Goal: Information Seeking & Learning: Learn about a topic

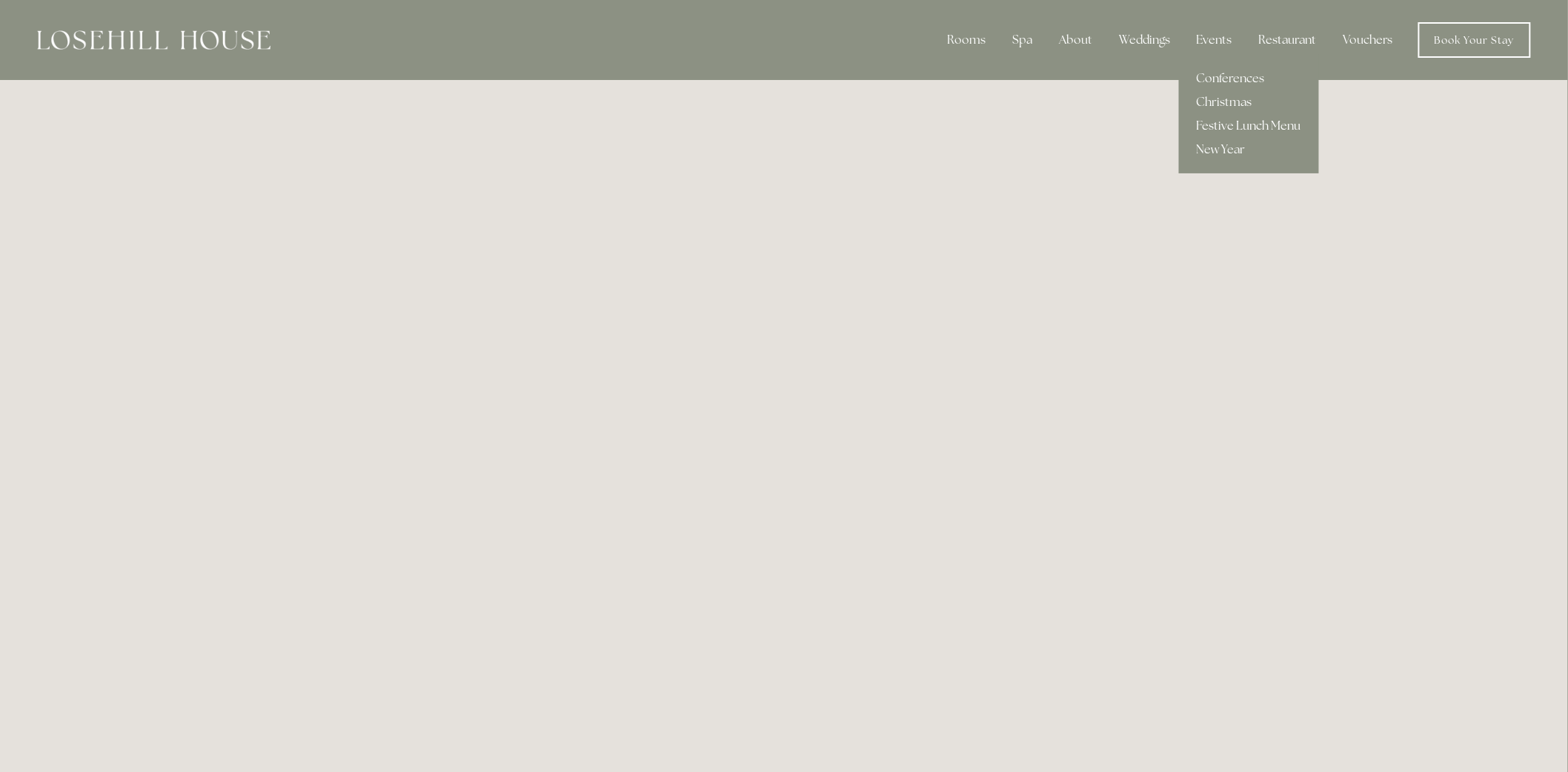
click at [1231, 123] on link "Festive Lunch Menu" at bounding box center [1248, 125] width 140 height 23
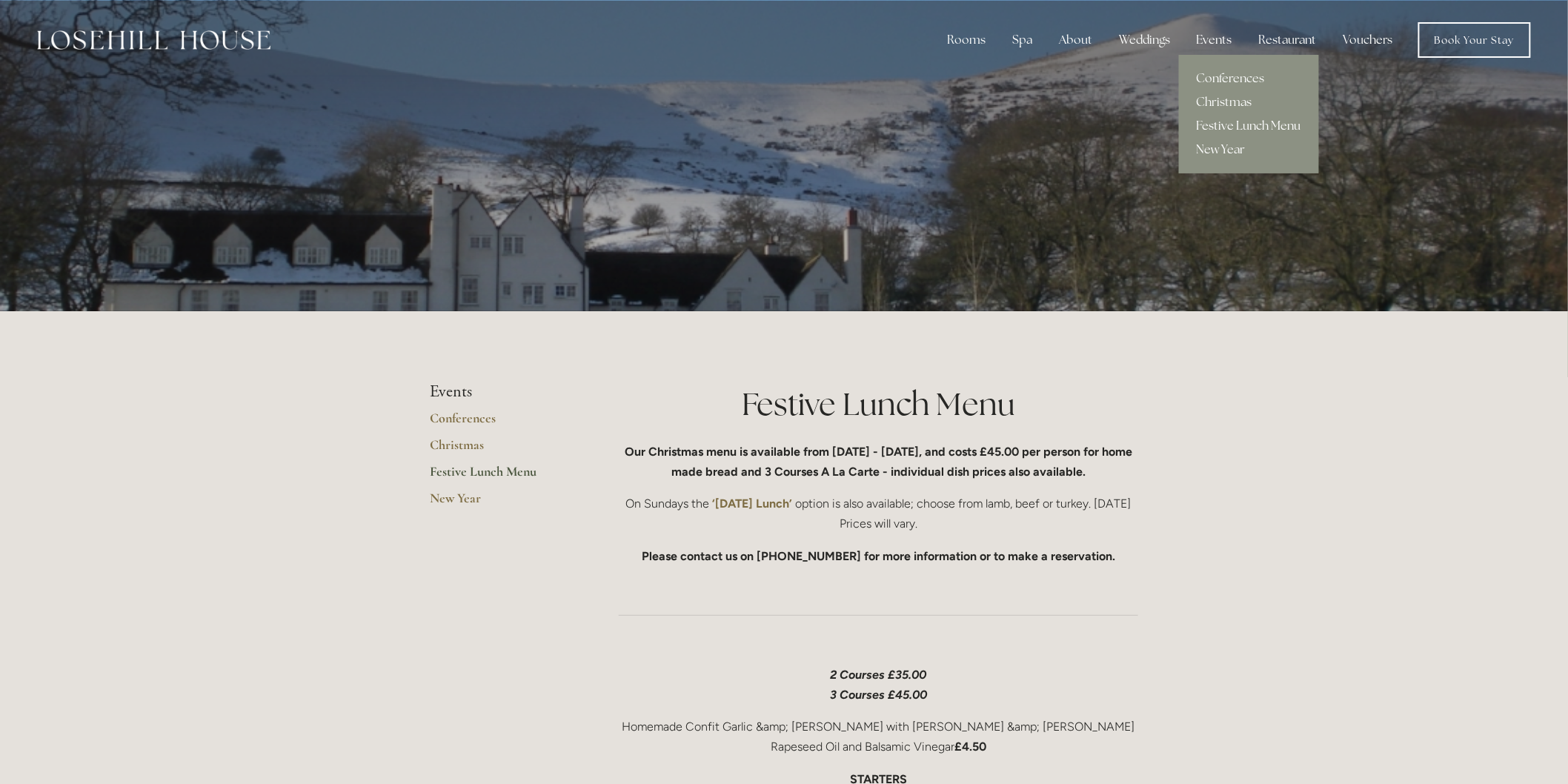
click at [1236, 143] on link "New Year" at bounding box center [1248, 149] width 140 height 23
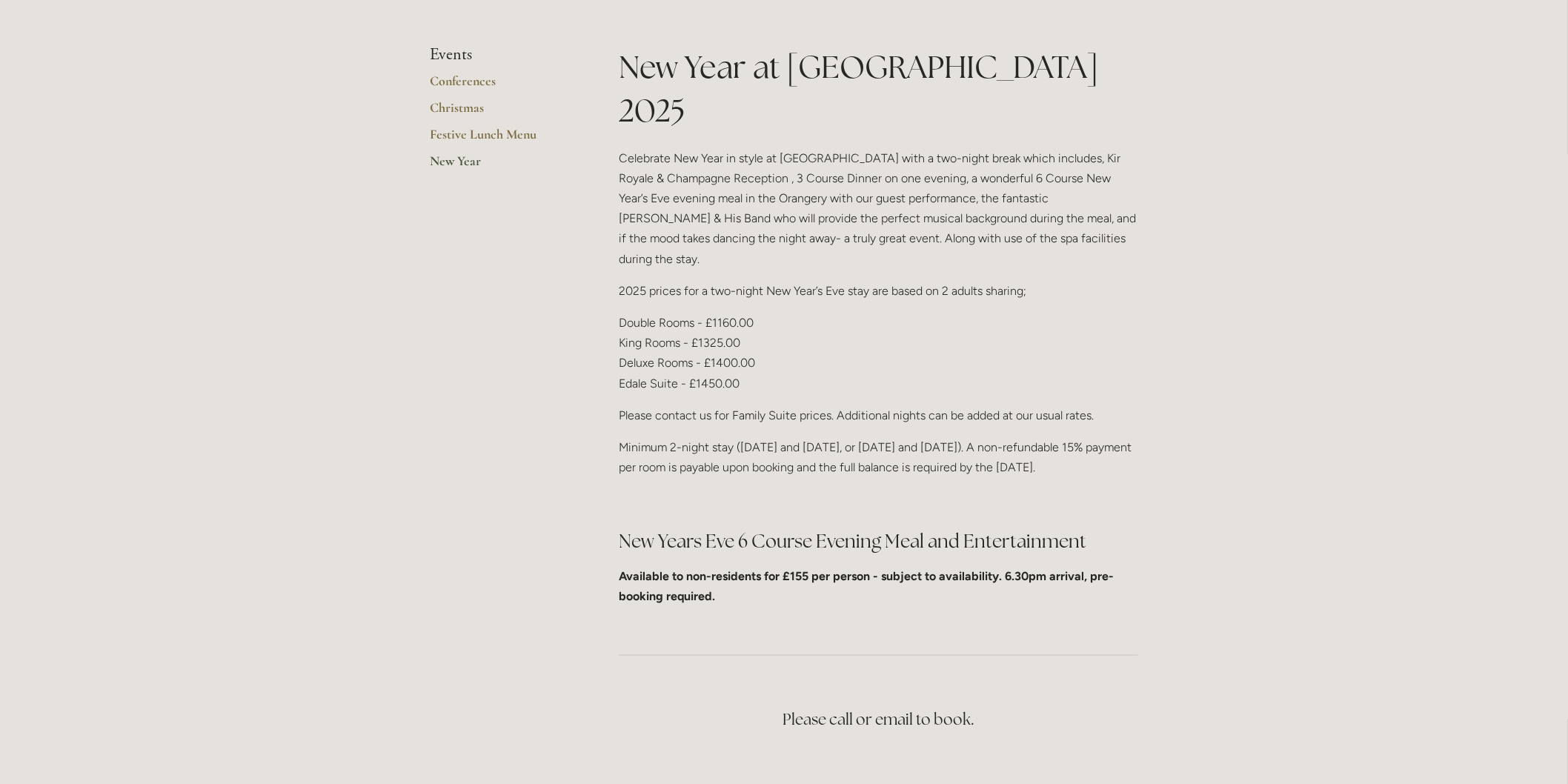
scroll to position [329, 0]
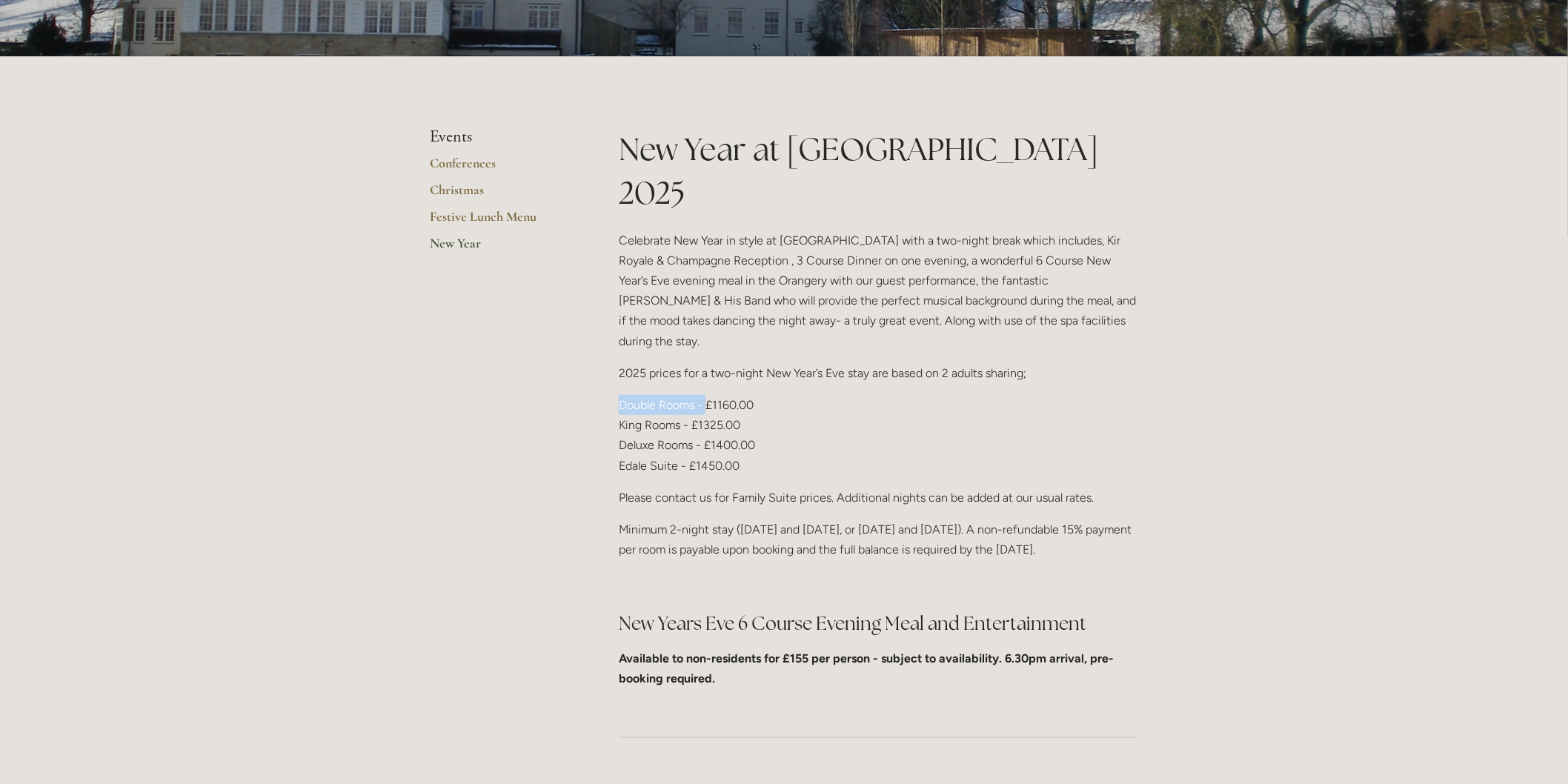
drag, startPoint x: 618, startPoint y: 339, endPoint x: 708, endPoint y: 337, distance: 90.0
click at [708, 395] on p "Double Rooms - £1160.00 King Rooms - £1325.00 Deluxe Rooms - £1400.00 Edale Sui…" at bounding box center [878, 436] width 520 height 81
click at [791, 395] on p "Double Rooms - £1160.00 King Rooms - £1325.00 Deluxe Rooms - £1400.00 Edale Sui…" at bounding box center [878, 436] width 520 height 81
drag, startPoint x: 619, startPoint y: 342, endPoint x: 707, endPoint y: 337, distance: 88.1
click at [707, 395] on p "Double Rooms - £1160.00 King Rooms - £1325.00 Deluxe Rooms - £1400.00 Edale Sui…" at bounding box center [878, 436] width 520 height 81
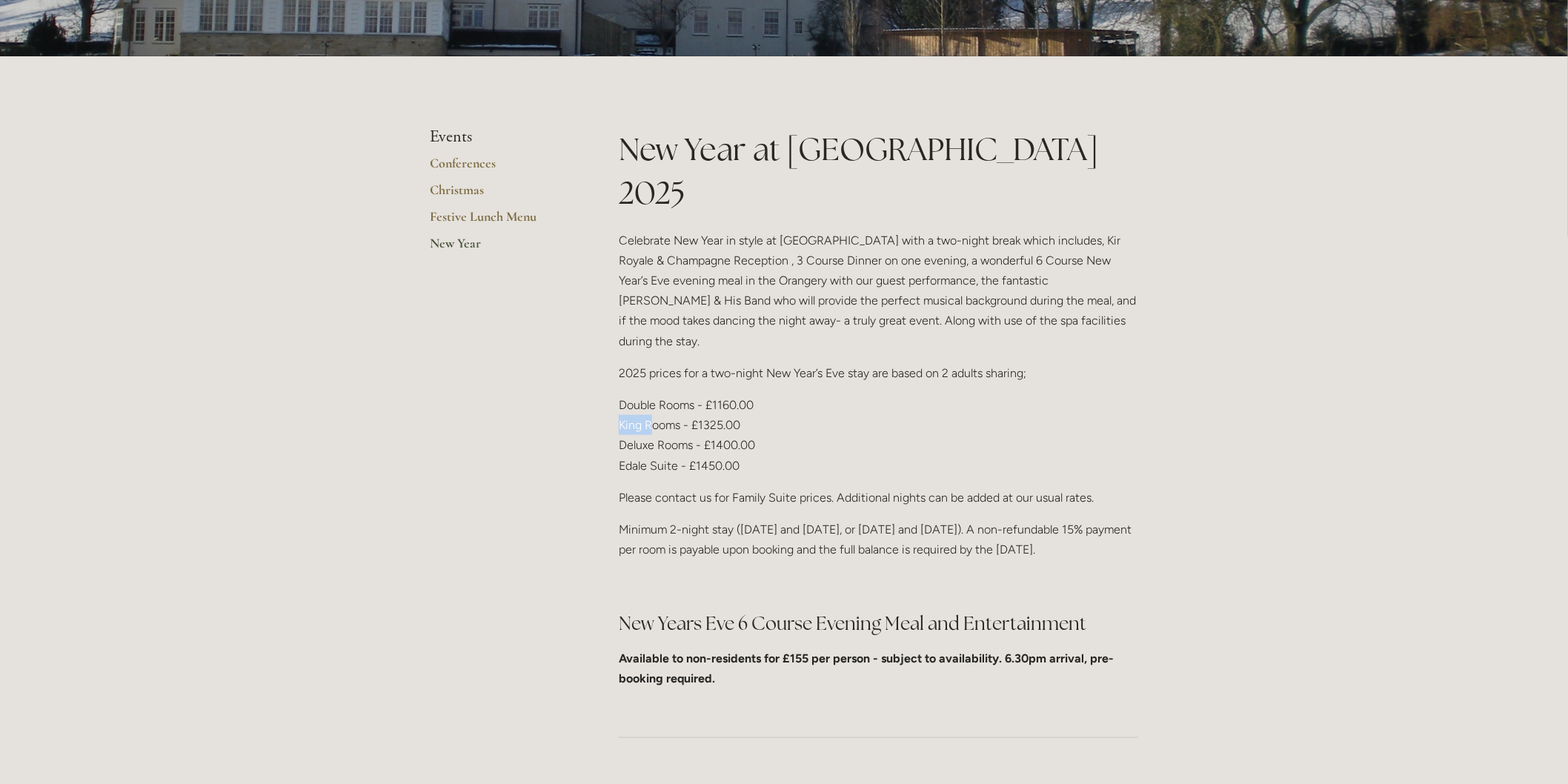
drag, startPoint x: 618, startPoint y: 360, endPoint x: 653, endPoint y: 360, distance: 35.0
click at [653, 360] on div "New Year at Losehill House 2025 Celebrate New Year in style at Losehill House w…" at bounding box center [879, 414] width 545 height 573
drag, startPoint x: 698, startPoint y: 360, endPoint x: 722, endPoint y: 360, distance: 24.0
click at [722, 395] on p "Double Rooms - £1160.00 King Rooms - £1325.00 Deluxe Rooms - £1400.00 Edale Sui…" at bounding box center [878, 436] width 520 height 81
drag, startPoint x: 668, startPoint y: 381, endPoint x: 715, endPoint y: 381, distance: 47.0
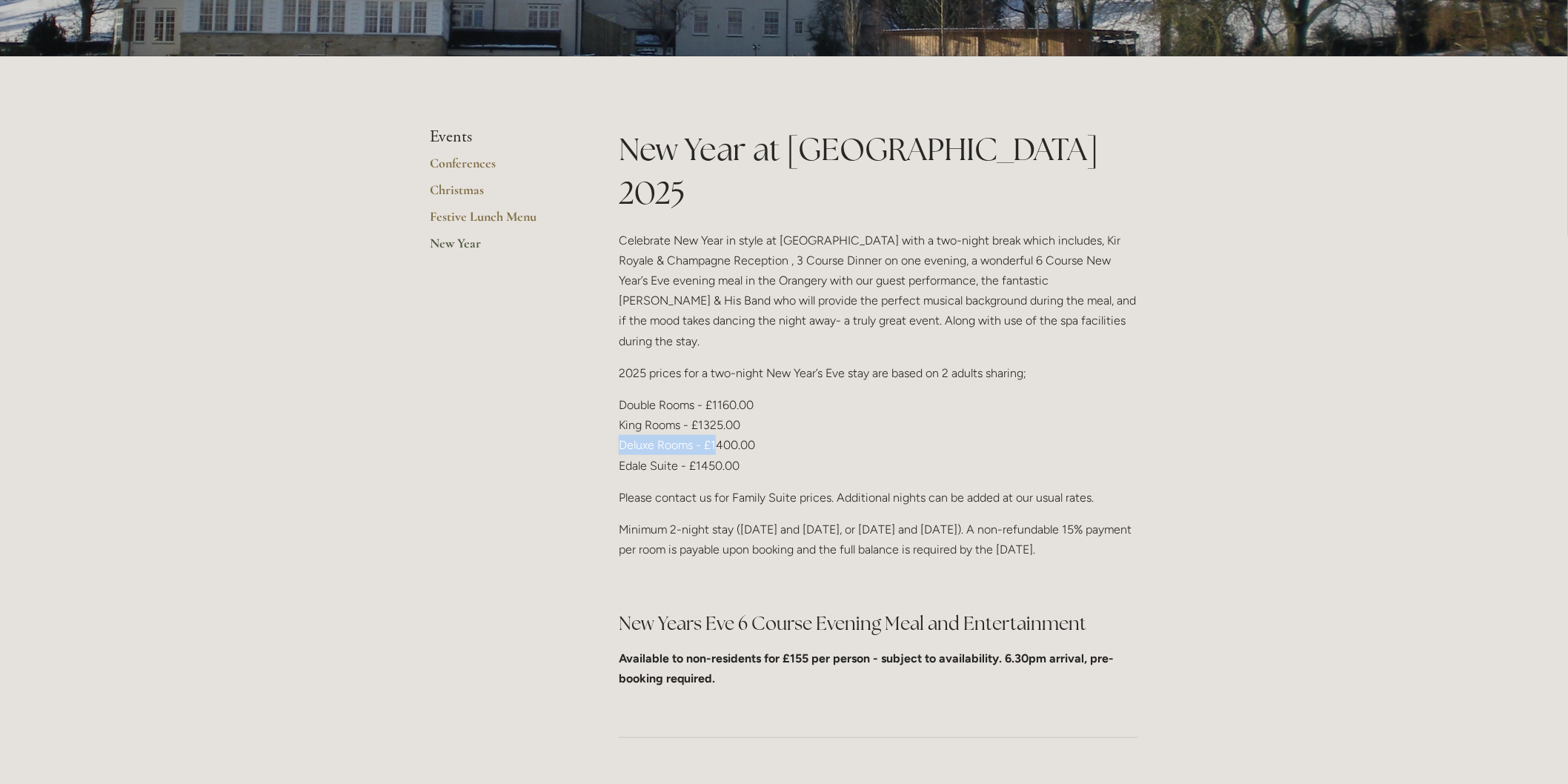
click at [715, 395] on p "Double Rooms - £1160.00 King Rooms - £1325.00 Deluxe Rooms - £1400.00 Edale Sui…" at bounding box center [878, 436] width 520 height 81
click at [710, 395] on p "Double Rooms - £1160.00 King Rooms - £1325.00 Deluxe Rooms - £1400.00 Edale Sui…" at bounding box center [878, 436] width 520 height 81
drag, startPoint x: 617, startPoint y: 402, endPoint x: 672, endPoint y: 398, distance: 55.1
click at [672, 398] on div "New Year at Losehill House 2025 Celebrate New Year in style at Losehill House w…" at bounding box center [879, 414] width 545 height 573
drag, startPoint x: 694, startPoint y: 401, endPoint x: 731, endPoint y: 397, distance: 37.2
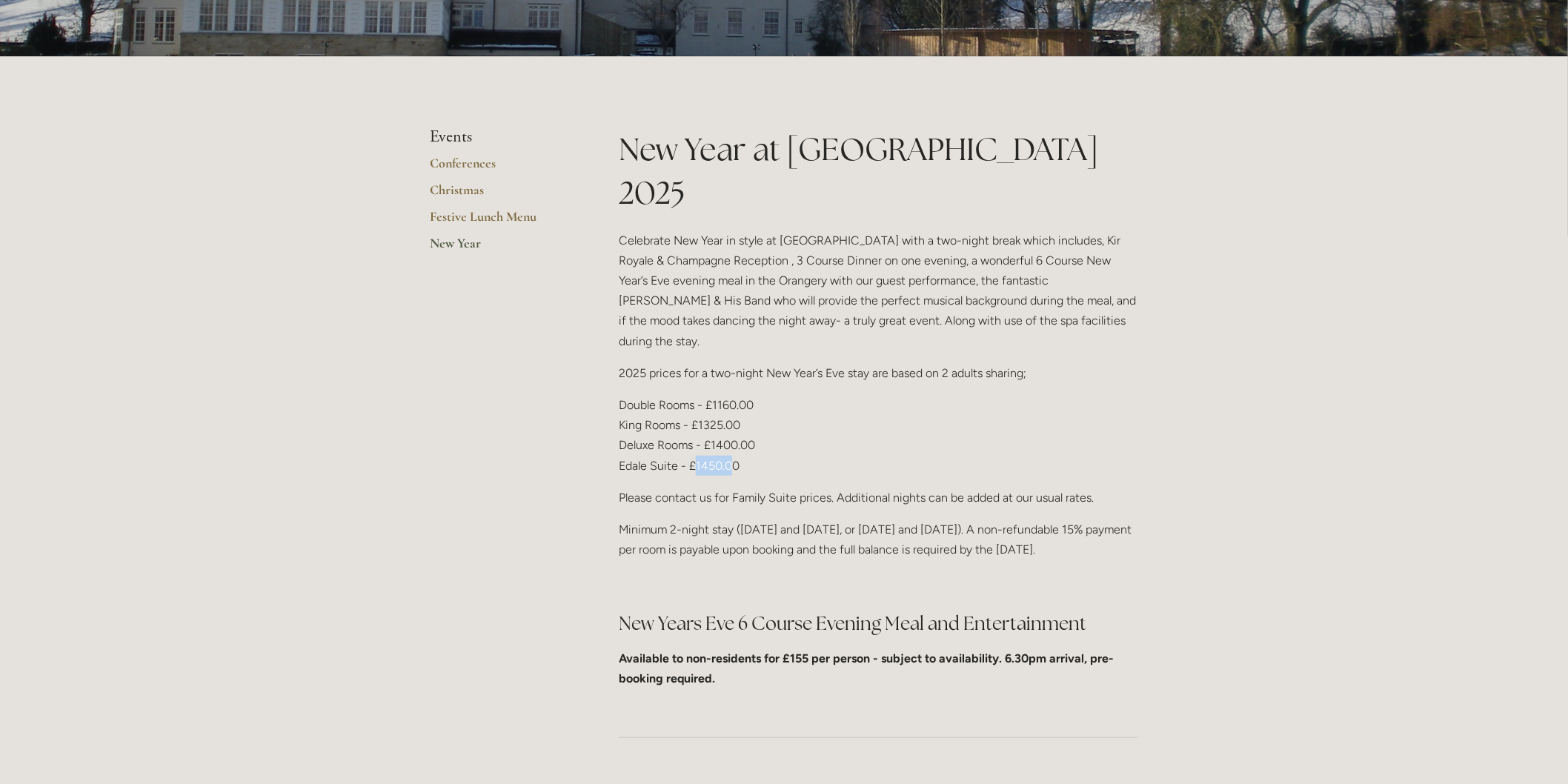
click at [731, 397] on p "Double Rooms - £1160.00 King Rooms - £1325.00 Deluxe Rooms - £1400.00 Edale Sui…" at bounding box center [878, 436] width 520 height 81
click at [753, 402] on p "Double Rooms - £1160.00 King Rooms - £1325.00 Deluxe Rooms - £1400.00 Edale Sui…" at bounding box center [878, 436] width 520 height 81
drag, startPoint x: 748, startPoint y: 401, endPoint x: 698, endPoint y: 408, distance: 50.5
click at [698, 408] on p "Double Rooms - £1160.00 King Rooms - £1325.00 Deluxe Rooms - £1400.00 Edale Sui…" at bounding box center [878, 436] width 520 height 81
click at [745, 396] on p "Double Rooms - £1160.00 King Rooms - £1325.00 Deluxe Rooms - £1400.00 Edale Sui…" at bounding box center [878, 436] width 520 height 81
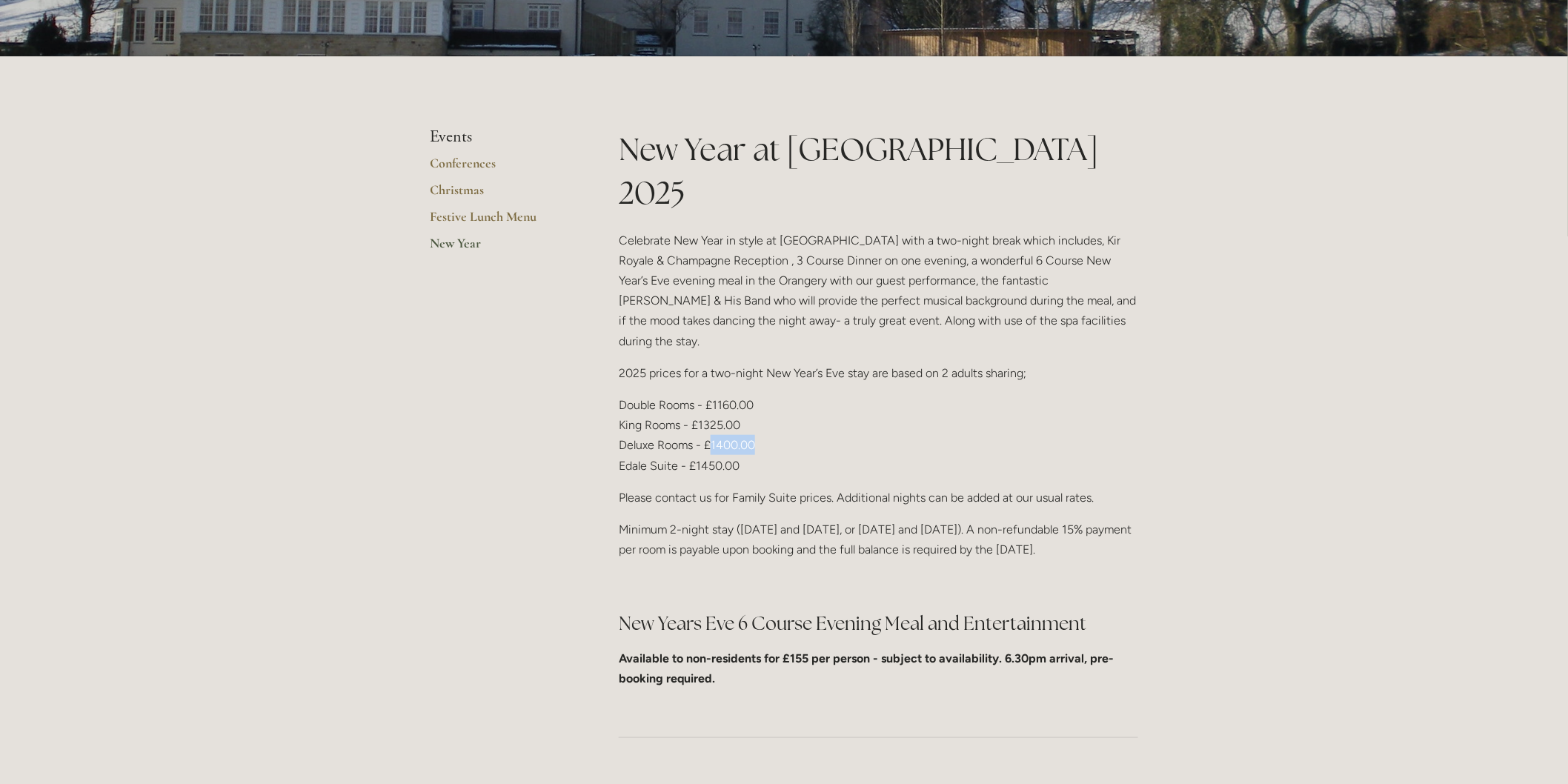
drag, startPoint x: 765, startPoint y: 373, endPoint x: 712, endPoint y: 381, distance: 53.6
click at [712, 395] on p "Double Rooms - £1160.00 King Rooms - £1325.00 Deluxe Rooms - £1400.00 Edale Sui…" at bounding box center [878, 436] width 520 height 81
drag, startPoint x: 744, startPoint y: 361, endPoint x: 698, endPoint y: 365, distance: 46.2
click at [698, 395] on p "Double Rooms - £1160.00 King Rooms - £1325.00 Deluxe Rooms - £1400.00 Edale Sui…" at bounding box center [878, 436] width 520 height 81
click at [761, 395] on p "Double Rooms - £1160.00 King Rooms - £1325.00 Deluxe Rooms - £1400.00 Edale Sui…" at bounding box center [878, 436] width 520 height 81
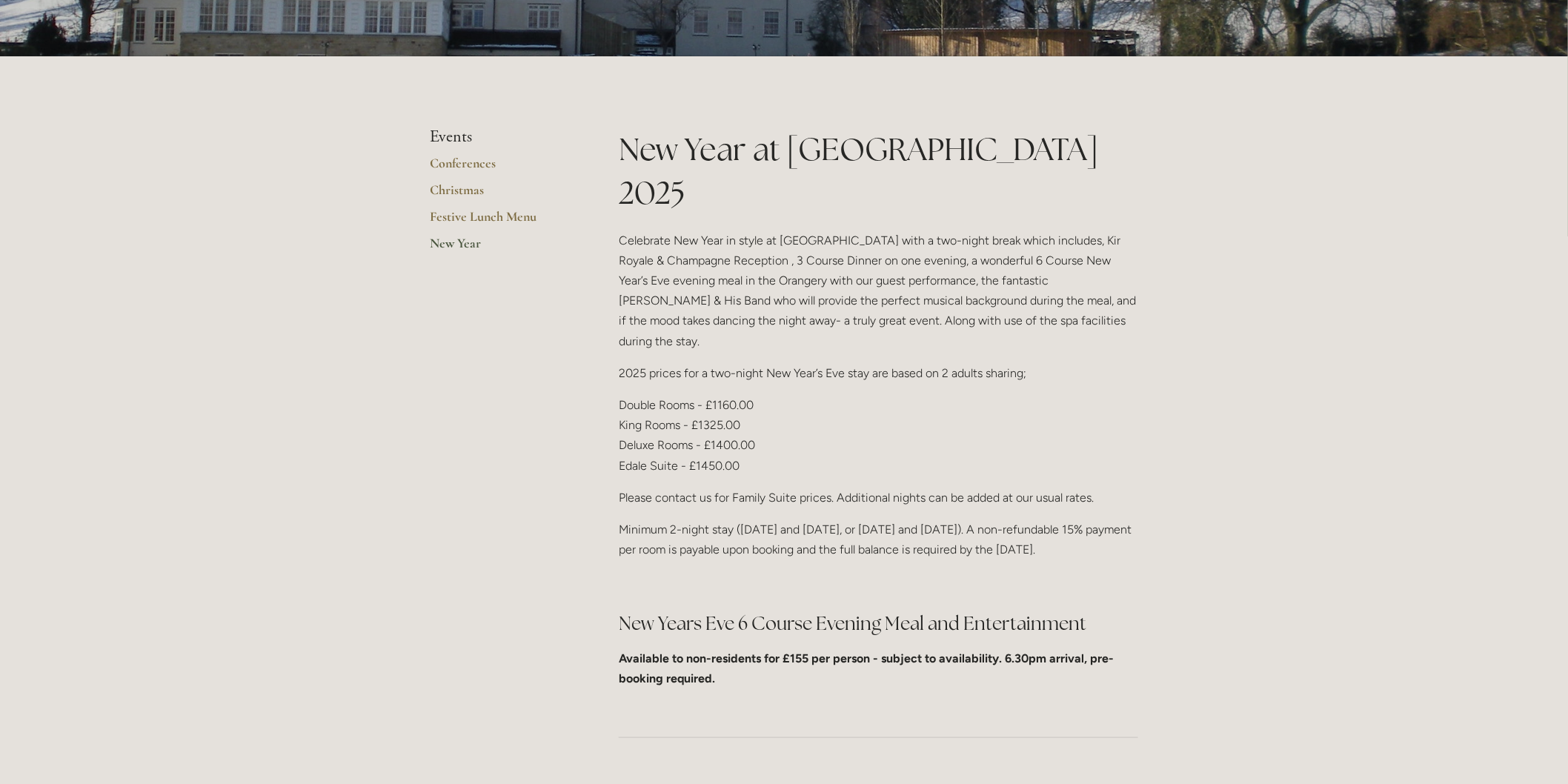
drag, startPoint x: 742, startPoint y: 504, endPoint x: 616, endPoint y: 463, distance: 132.5
click at [616, 463] on div "New Year at Losehill House 2025 Celebrate New Year in style at Losehill House w…" at bounding box center [879, 414] width 545 height 573
click at [789, 520] on div "New Year at Losehill House 2025 Celebrate New Year in style at Losehill House w…" at bounding box center [878, 408] width 520 height 561
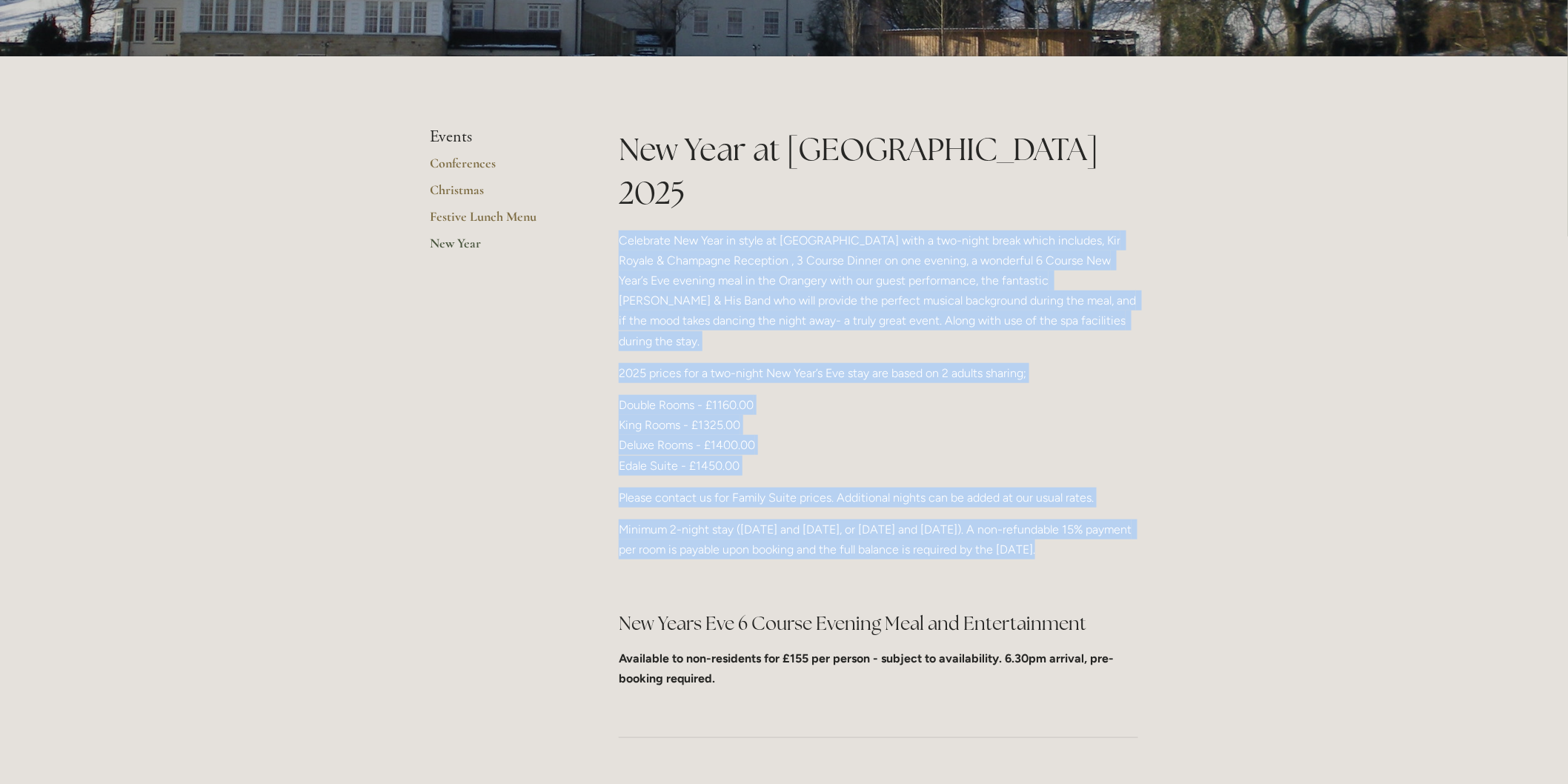
drag, startPoint x: 612, startPoint y: 189, endPoint x: 737, endPoint y: 519, distance: 352.9
click at [737, 519] on div "New Year at Losehill House 2025 Celebrate New Year in style at Losehill House w…" at bounding box center [879, 414] width 545 height 573
click at [760, 520] on p "Minimum 2-night stay (30th and 31st December, or 31st December and 1st January)…" at bounding box center [878, 539] width 520 height 40
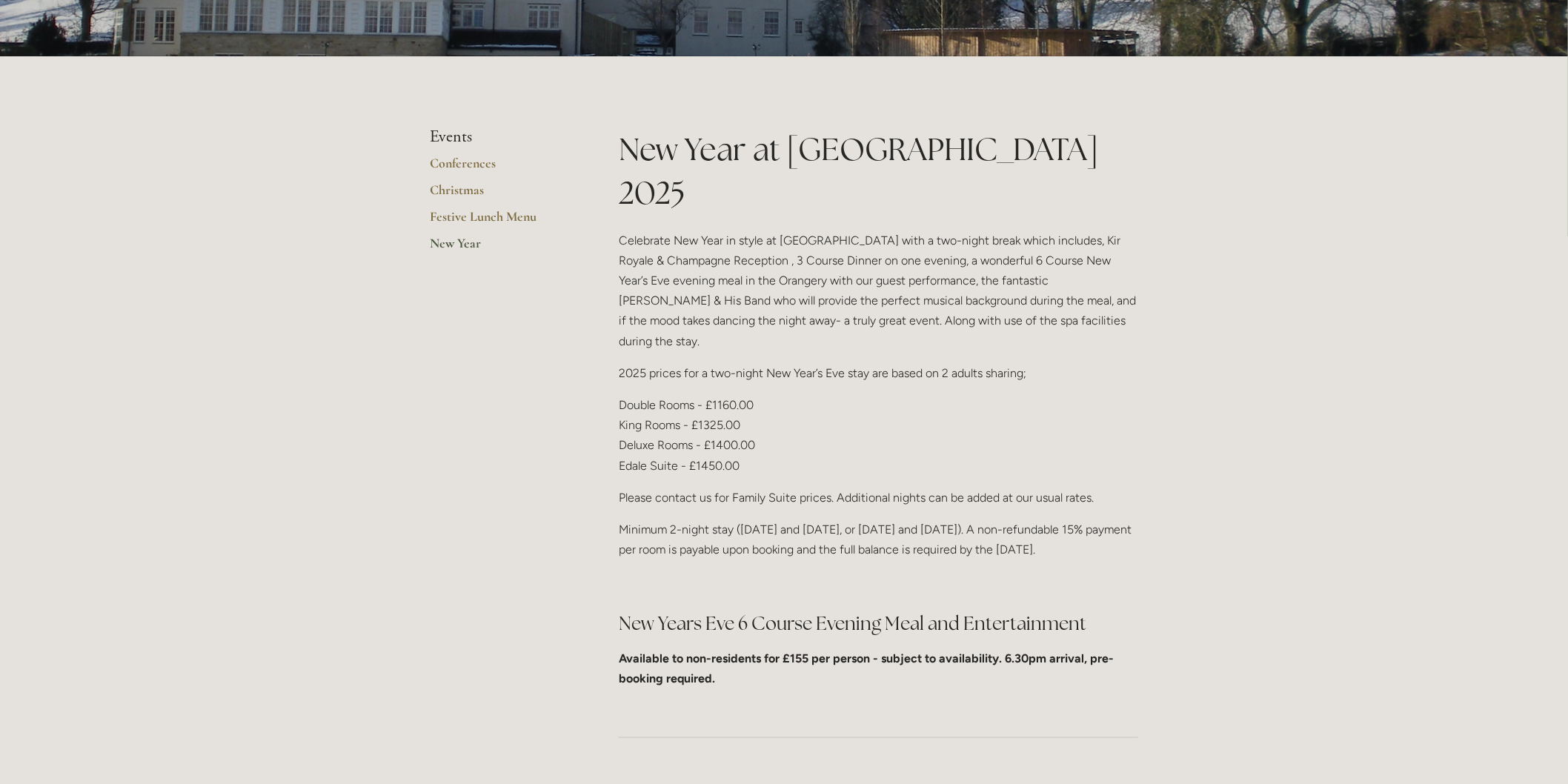
drag, startPoint x: 753, startPoint y: 506, endPoint x: 612, endPoint y: 137, distance: 395.0
click at [612, 137] on div "New Year at Losehill House 2025 Celebrate New Year in style at Losehill House w…" at bounding box center [879, 414] width 545 height 573
click at [773, 520] on p "Minimum 2-night stay (30th and 31st December, or 31st December and 1st January)…" at bounding box center [878, 539] width 520 height 40
